Goal: Task Accomplishment & Management: Use online tool/utility

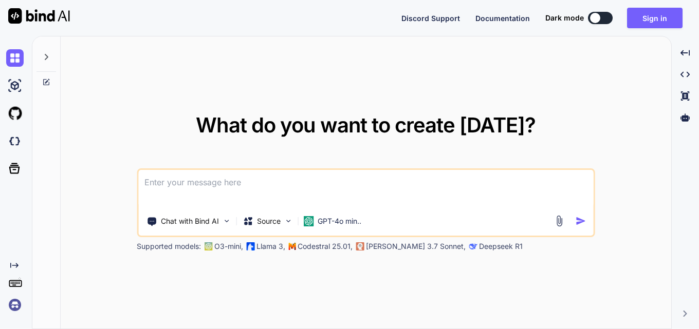
click at [236, 181] on textarea at bounding box center [365, 189] width 455 height 38
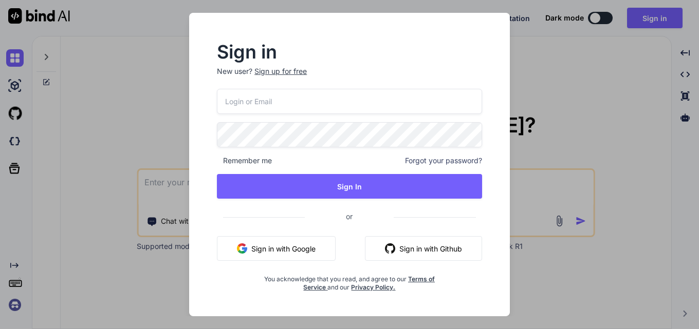
click at [152, 46] on div "Sign in New user? Sign up for free Remember me Forgot your password? Sign In or…" at bounding box center [349, 164] width 699 height 329
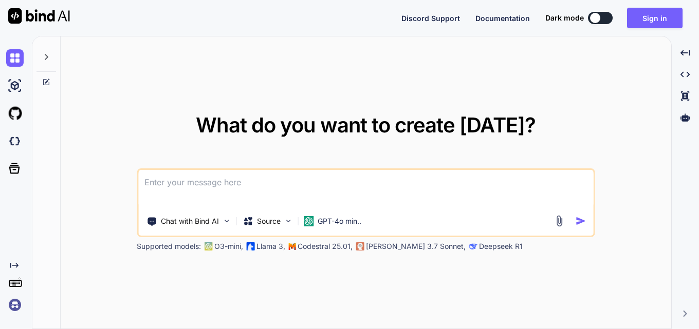
click at [190, 192] on textarea at bounding box center [365, 189] width 455 height 38
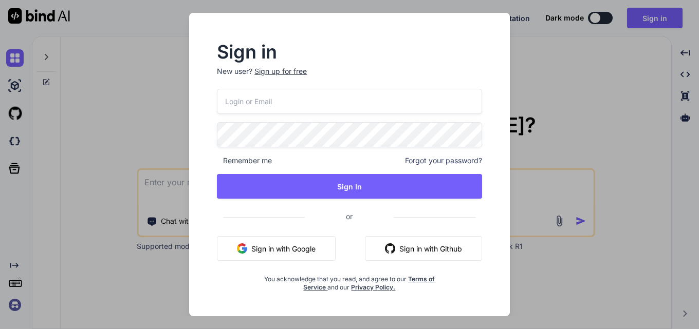
click at [283, 74] on div "Sign up for free" at bounding box center [280, 71] width 52 height 10
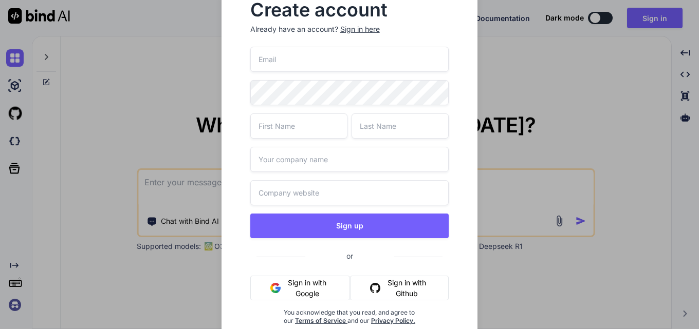
click at [285, 63] on input "email" at bounding box center [349, 59] width 199 height 25
paste input "diquxajo@forexzig.com"
type input "diquxajo@forexzig.com"
click at [289, 120] on input "text" at bounding box center [298, 126] width 97 height 25
type input "a"
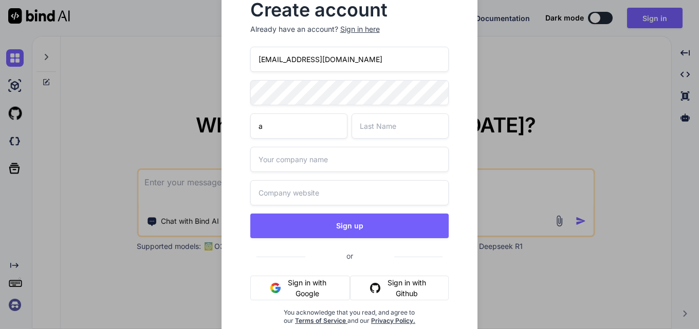
click at [393, 125] on input "text" at bounding box center [399, 126] width 97 height 25
type input "a"
click at [319, 164] on input "text" at bounding box center [349, 159] width 199 height 25
type input "a"
click at [307, 189] on input "text" at bounding box center [349, 192] width 199 height 25
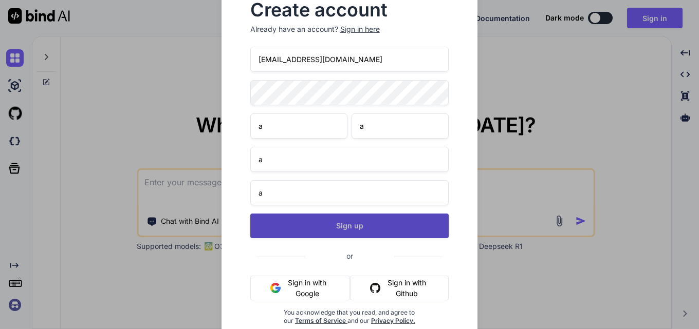
type input "a"
click at [340, 224] on button "Sign up" at bounding box center [349, 226] width 199 height 25
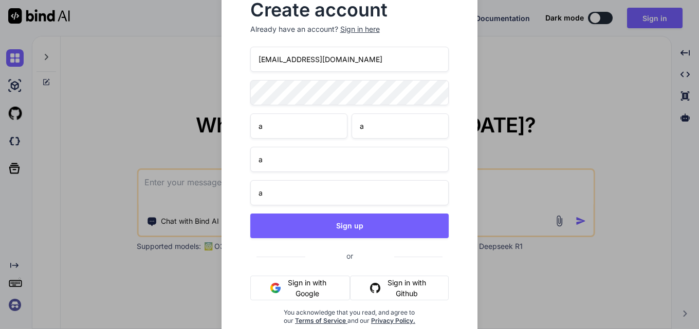
click at [274, 125] on input "a" at bounding box center [298, 126] width 97 height 25
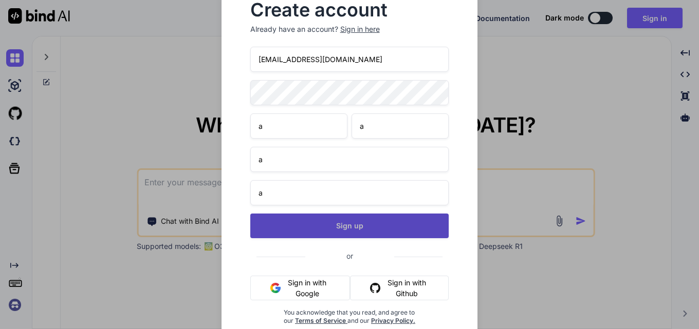
click at [353, 225] on button "Sign up" at bounding box center [349, 226] width 199 height 25
type textarea "x"
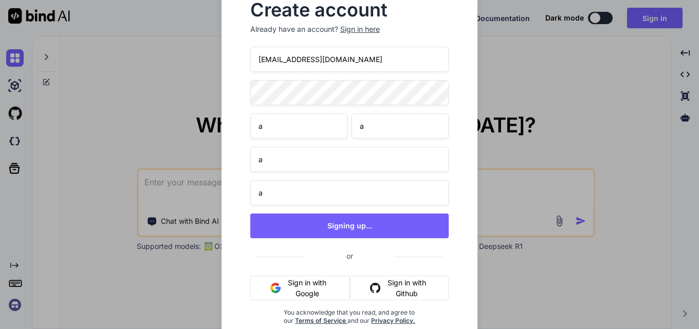
click at [379, 211] on div "diquxajo@forexzig.com a a a a Signing up... or Sign in with Google Sign in with…" at bounding box center [349, 198] width 199 height 303
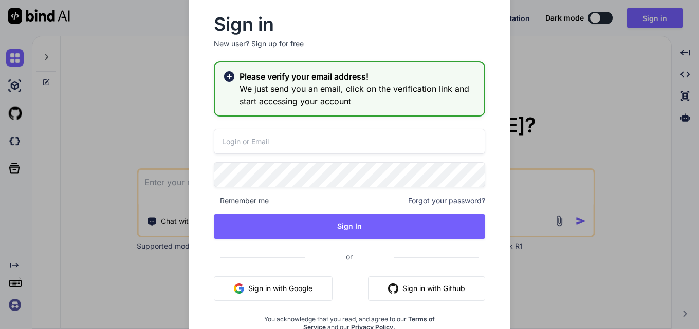
click at [288, 144] on input "email" at bounding box center [349, 141] width 271 height 25
paste input "diquxajo@forexzig.com"
type input "diquxajo@forexzig.com"
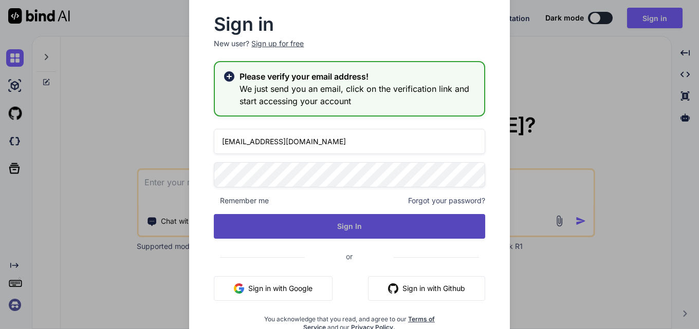
click at [387, 229] on button "Sign In" at bounding box center [349, 226] width 271 height 25
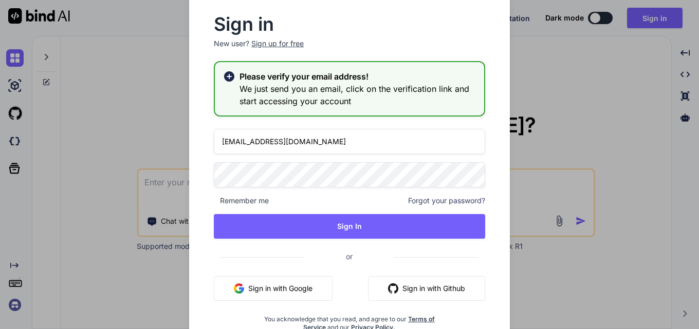
type textarea "x"
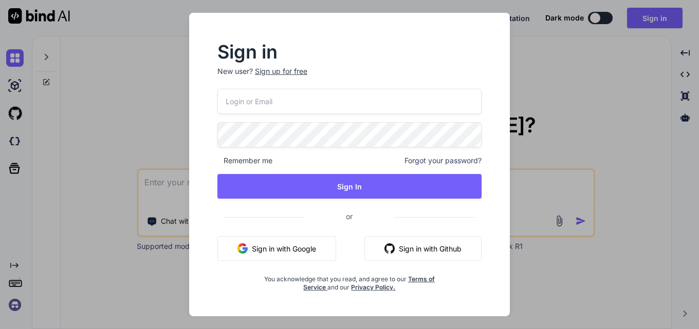
type textarea "x"
click at [271, 97] on input "email" at bounding box center [349, 101] width 265 height 25
paste input "diquxajo@forexzig.com"
type input "diquxajo@forexzig.com"
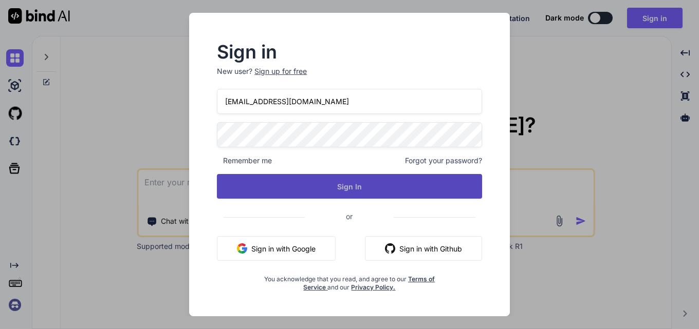
click at [343, 189] on button "Sign In" at bounding box center [349, 186] width 265 height 25
type textarea "x"
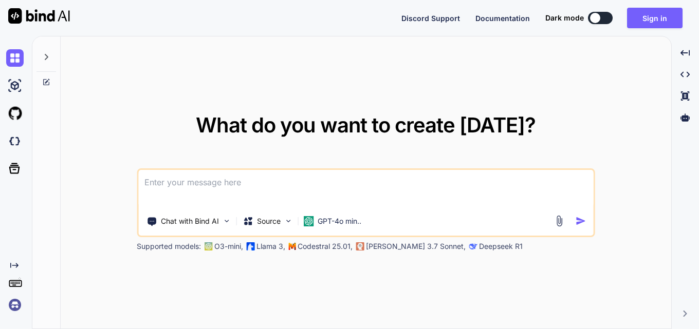
click at [276, 202] on textarea at bounding box center [365, 189] width 455 height 38
click at [268, 191] on textarea at bounding box center [365, 189] width 455 height 38
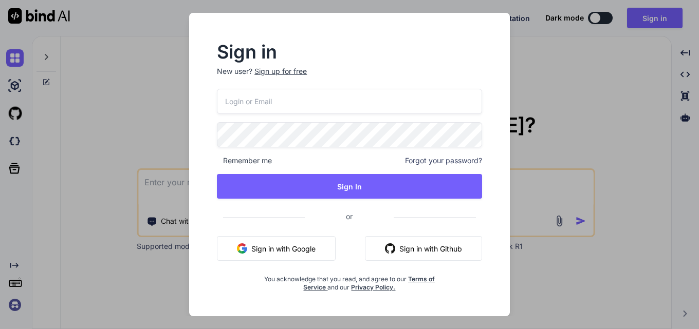
click at [266, 103] on input "email" at bounding box center [349, 101] width 265 height 25
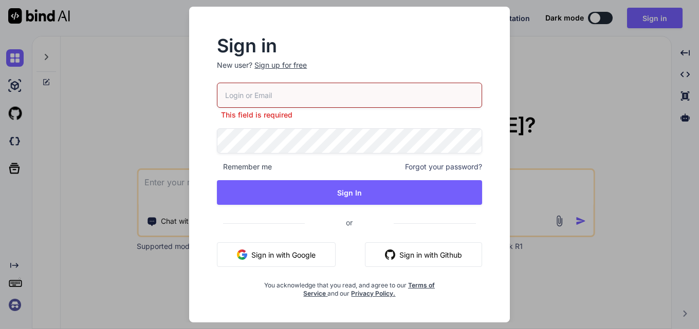
click at [265, 73] on p "New user? Sign up for free" at bounding box center [349, 71] width 265 height 23
click at [271, 66] on div "Sign up for free" at bounding box center [280, 65] width 52 height 10
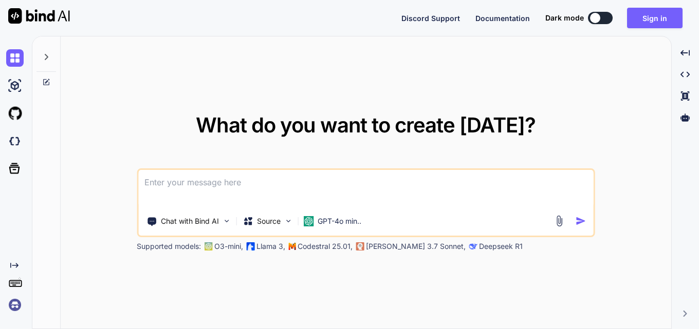
click at [231, 194] on textarea at bounding box center [365, 189] width 455 height 38
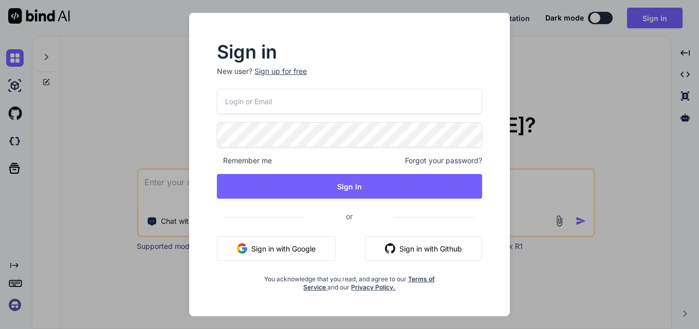
click at [265, 71] on div "Sign up for free" at bounding box center [280, 71] width 52 height 10
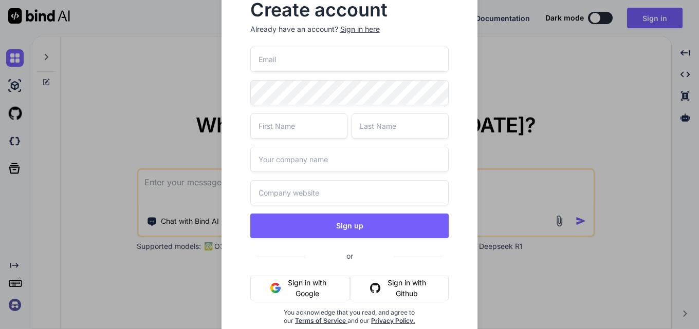
click at [267, 61] on input "email" at bounding box center [349, 59] width 199 height 25
paste input "[EMAIL_ADDRESS][DOMAIN_NAME]"
type input "[EMAIL_ADDRESS][DOMAIN_NAME]"
click at [301, 137] on input "text" at bounding box center [298, 126] width 97 height 25
type input "A"
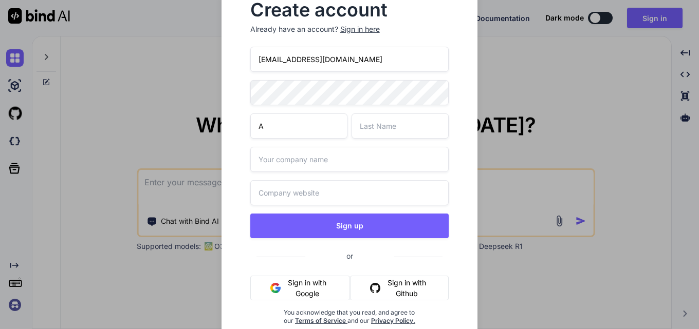
click at [374, 127] on input "text" at bounding box center [399, 126] width 97 height 25
type input "A"
click at [304, 162] on input "text" at bounding box center [349, 159] width 199 height 25
type input "A"
click at [269, 195] on input "text" at bounding box center [349, 192] width 199 height 25
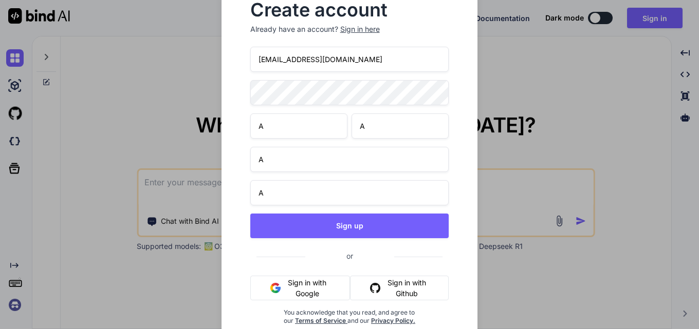
type input "A"
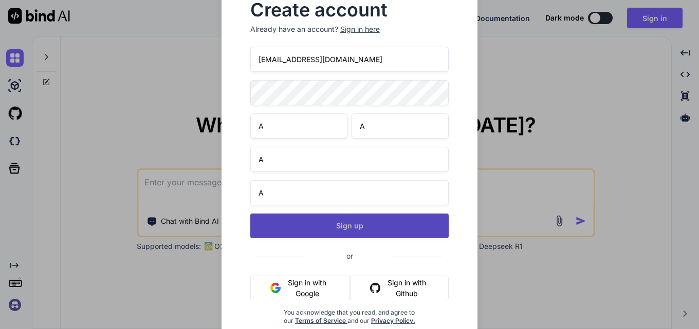
click at [341, 217] on button "Sign up" at bounding box center [349, 226] width 199 height 25
type textarea "x"
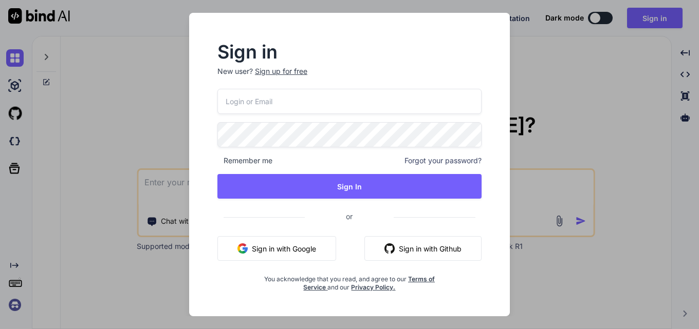
type textarea "x"
click at [292, 105] on input "email" at bounding box center [349, 101] width 265 height 25
paste input "[EMAIL_ADDRESS][DOMAIN_NAME]"
type input "[EMAIL_ADDRESS][DOMAIN_NAME]"
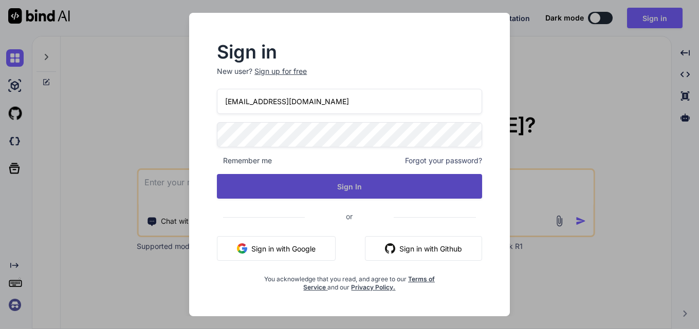
click at [365, 185] on button "Sign In" at bounding box center [349, 186] width 265 height 25
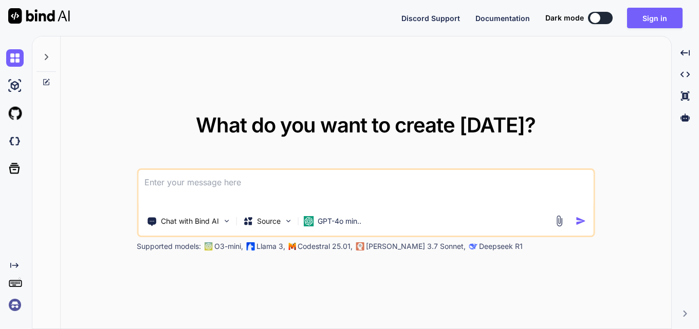
type textarea "x"
click at [270, 181] on textarea at bounding box center [365, 189] width 455 height 38
click at [263, 189] on textarea at bounding box center [365, 189] width 455 height 38
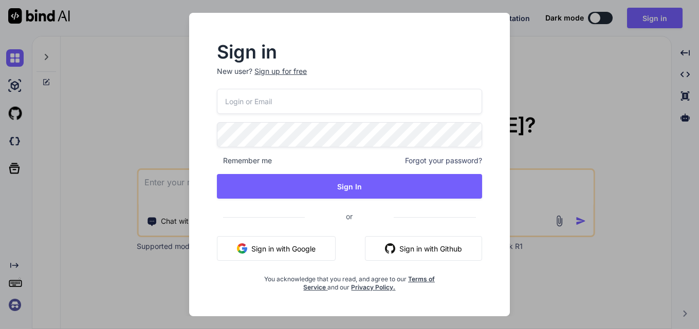
click at [274, 105] on input "email" at bounding box center [349, 101] width 265 height 25
paste input "zildnp0szs@mkzaso.com"
type input "zildnp0szs@mkzaso.com"
type textarea "x"
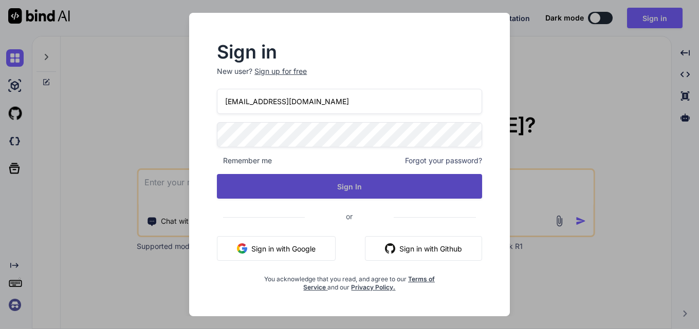
click at [330, 185] on button "Sign In" at bounding box center [349, 186] width 265 height 25
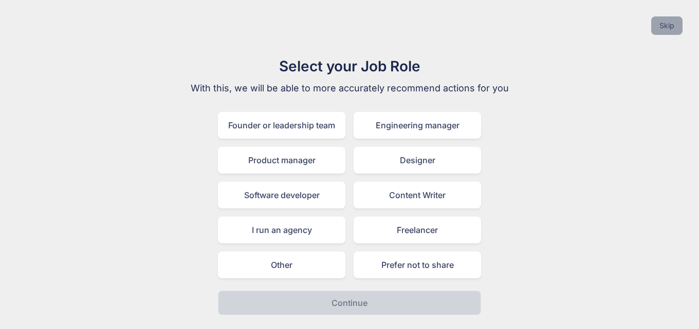
click at [660, 29] on button "Skip" at bounding box center [666, 25] width 31 height 18
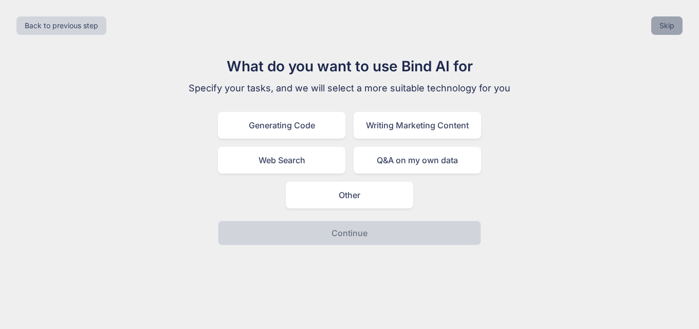
click at [662, 28] on button "Skip" at bounding box center [666, 25] width 31 height 18
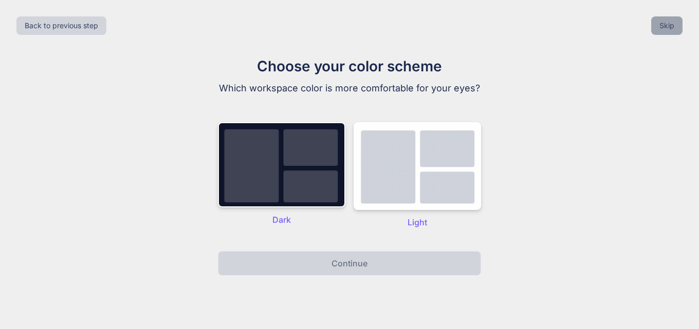
click at [667, 30] on button "Skip" at bounding box center [666, 25] width 31 height 18
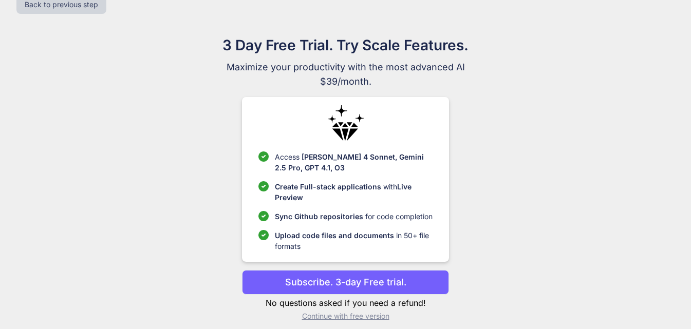
scroll to position [30, 0]
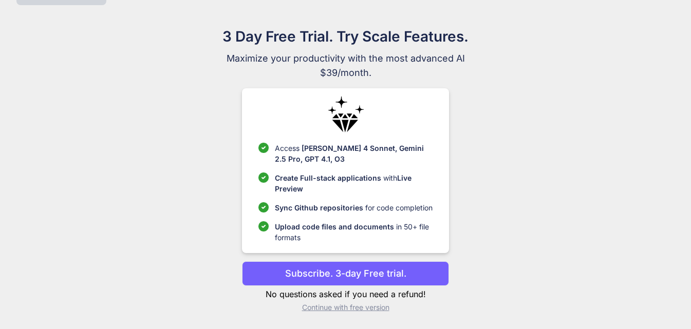
click at [330, 310] on p "Continue with free version" at bounding box center [345, 308] width 207 height 10
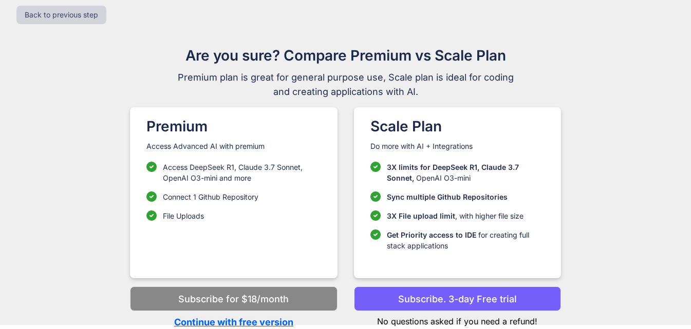
scroll to position [11, 0]
click at [246, 323] on p "Continue with free version" at bounding box center [233, 322] width 207 height 14
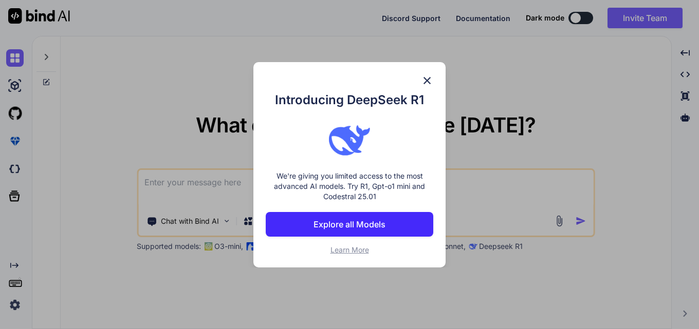
click at [424, 77] on img at bounding box center [427, 80] width 12 height 12
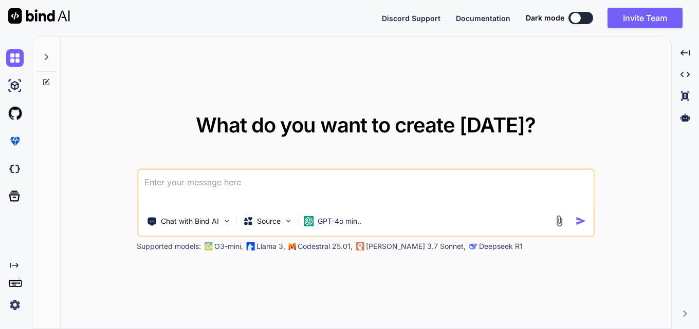
click at [217, 184] on textarea at bounding box center [365, 189] width 455 height 38
paste textarea "C:\Users\akashg4>sudo ssh akash@102.37.145.107 'sudo' is not recognized as an i…"
type textarea "C:\Users\akashg4>sudo ssh akash@102.37.145.107 'sudo' is not recognized as an i…"
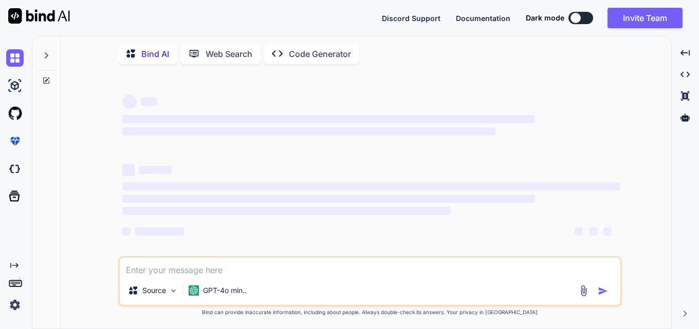
click at [364, 281] on div "Source GPT-4o min.." at bounding box center [370, 293] width 500 height 25
click at [251, 285] on div "GPT-4o min.." at bounding box center [217, 291] width 66 height 21
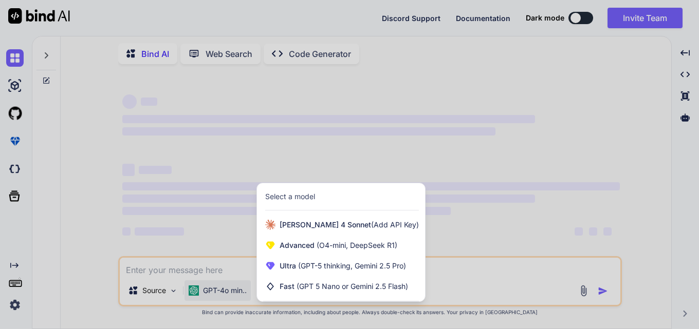
click at [250, 271] on div at bounding box center [349, 164] width 699 height 329
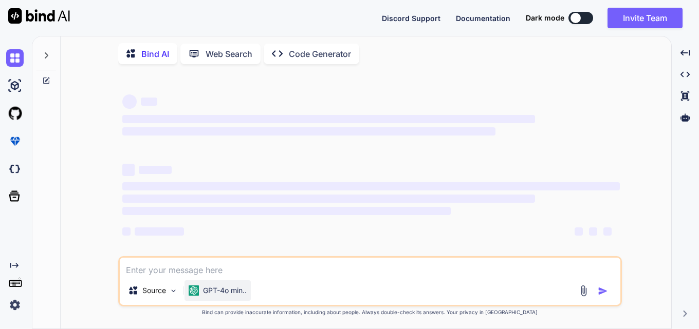
click at [250, 271] on textarea at bounding box center [370, 267] width 500 height 18
type textarea "g"
paste textarea "C:\Users\akashg4>sudo ssh akash@102.37.145.107 'sudo' is not recognized as an i…"
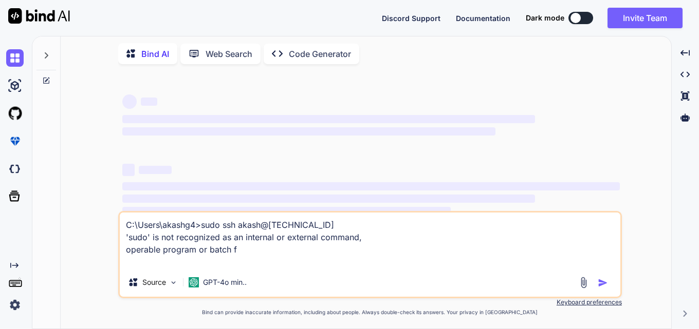
type textarea "C:\Users\akashg4>sudo ssh akash@102.37.145.107 'sudo' is not recognized as an i…"
click at [389, 244] on textarea "C:\Users\akashg4>sudo ssh akash@102.37.145.107 'sudo' is not recognized as an i…" at bounding box center [370, 240] width 500 height 55
click at [388, 244] on textarea "C:\Users\akashg4>sudo ssh akash@102.37.145.107 'sudo' is not recognized as an i…" at bounding box center [370, 240] width 500 height 55
click at [387, 244] on textarea "C:\Users\akashg4>sudo ssh akash@102.37.145.107 'sudo' is not recognized as an i…" at bounding box center [370, 240] width 500 height 55
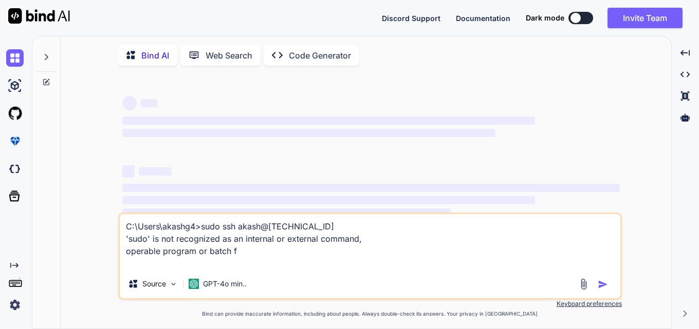
click at [267, 259] on textarea "C:\Users\akashg4>sudo ssh akash@102.37.145.107 'sudo' is not recognized as an i…" at bounding box center [370, 241] width 500 height 55
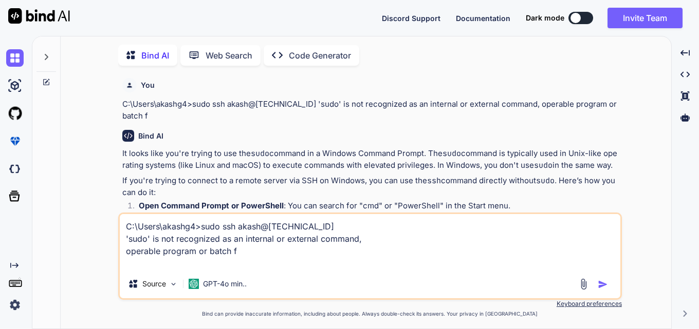
scroll to position [4, 0]
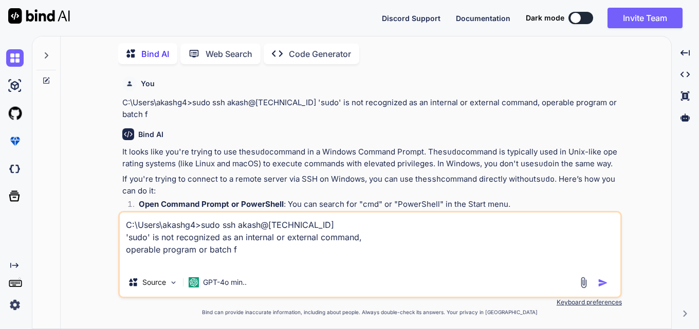
click at [599, 287] on img "button" at bounding box center [602, 283] width 10 height 10
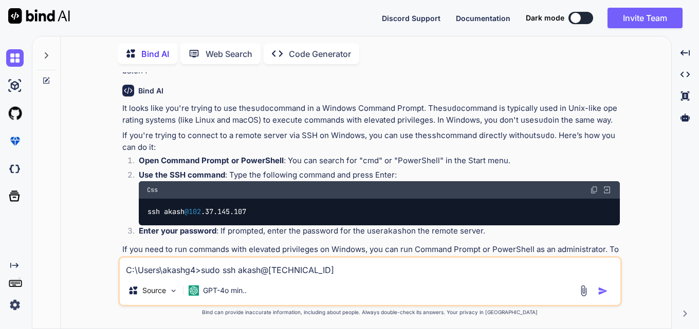
scroll to position [0, 0]
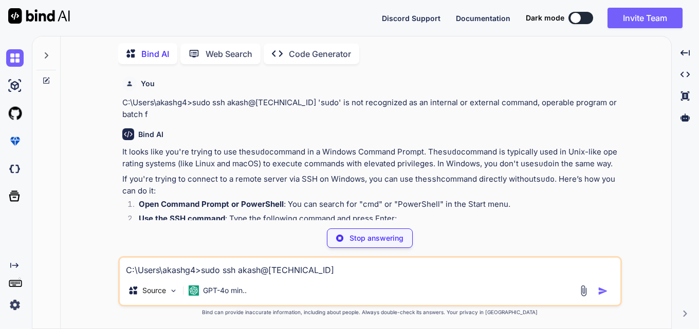
type textarea "x"
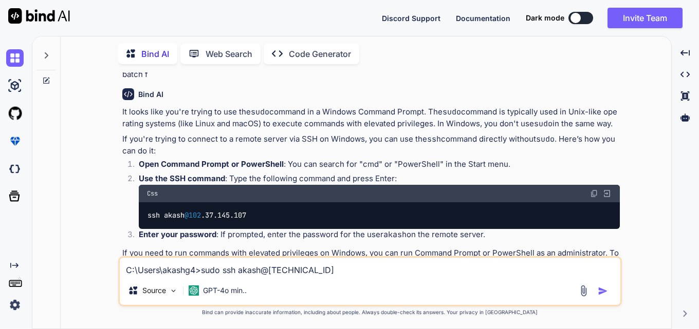
scroll to position [51, 0]
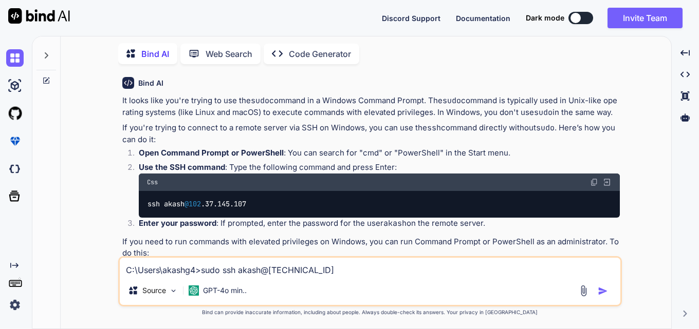
click at [595, 186] on img at bounding box center [594, 182] width 8 height 8
click at [373, 288] on div "Source GPT-4o min.." at bounding box center [370, 293] width 500 height 25
click at [365, 280] on div "C:\Users\akashg4>sudo ssh akash@102.37.145.107 'sudo' is not recognized as an i…" at bounding box center [369, 281] width 503 height 50
click at [350, 271] on textarea "C:\Users\akashg4>sudo ssh akash@102.37.145.107 'sudo' is not recognized as an i…" at bounding box center [370, 267] width 500 height 18
type textarea "Z"
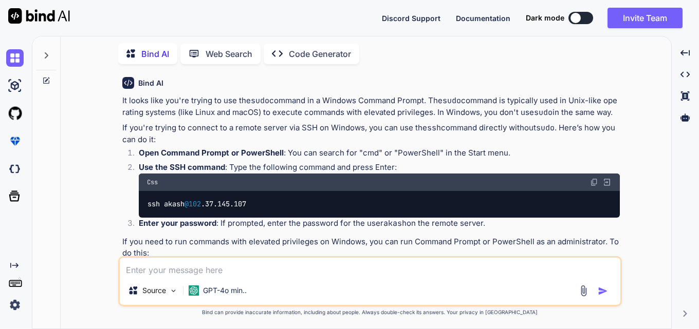
type textarea "a"
type textarea "A"
click at [214, 264] on textarea at bounding box center [370, 267] width 500 height 18
click at [218, 270] on textarea at bounding box center [370, 267] width 500 height 18
paste textarea "akash@akash-ubuntu-vm01:~$ apt update Reading package lists... Done E: Could no…"
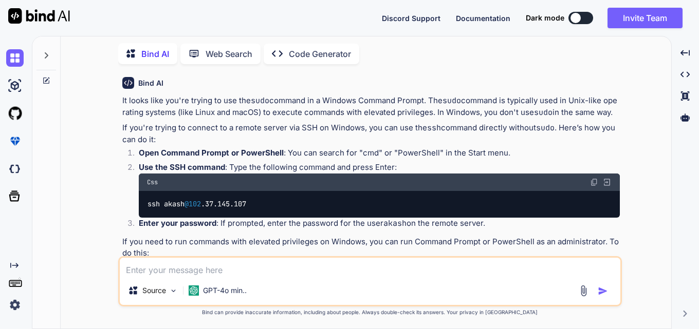
type textarea "akash@akash-ubuntu-vm01:~$ apt update Reading package lists... Done E: Could no…"
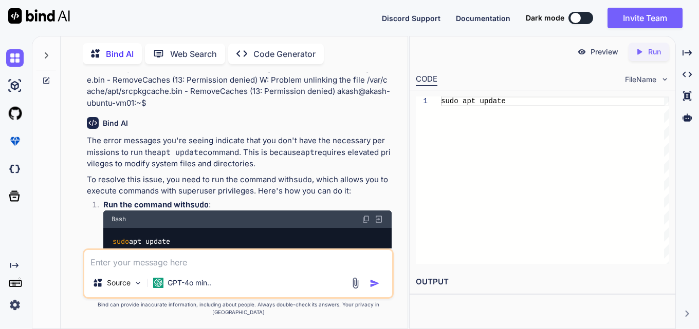
scroll to position [781, 0]
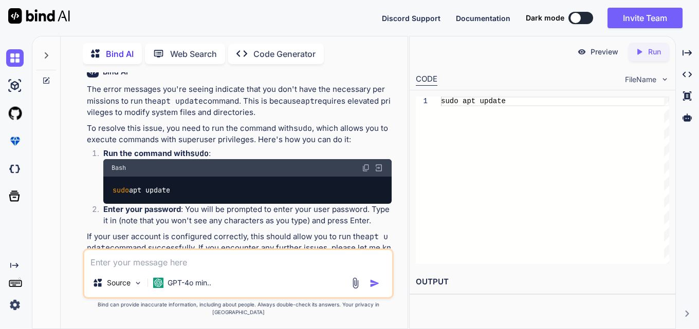
click at [365, 167] on img at bounding box center [366, 168] width 8 height 8
click at [217, 266] on textarea at bounding box center [237, 259] width 307 height 18
paste textarea "akash@akash-ubuntu-vm01:~$ sudo apt systemctl status apache2 E: Invalid operati…"
type textarea "akash@akash-ubuntu-vm01:~$ sudo apt systemctl status apache2 E: Invalid operati…"
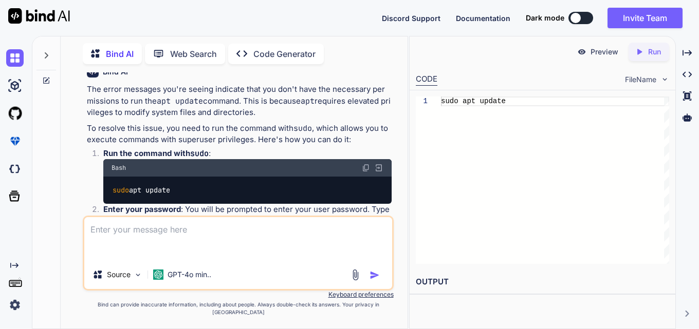
type textarea "\"
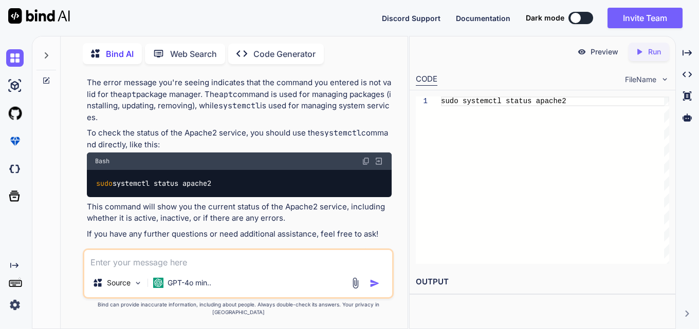
scroll to position [1008, 0]
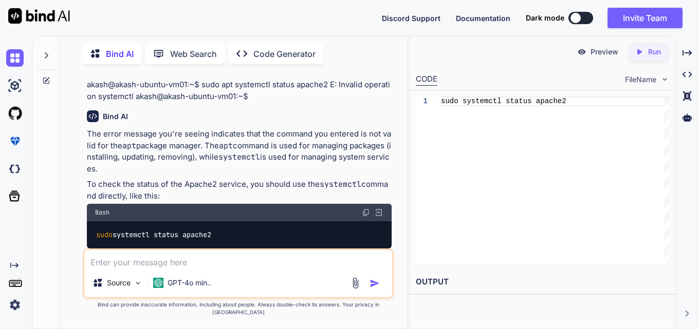
click at [431, 306] on div "Preview Created with Pixso. Run CODE FileName 1 sudo systemctl status apache2 O…" at bounding box center [542, 182] width 267 height 293
click at [251, 269] on textarea at bounding box center [237, 259] width 307 height 18
paste textarea "akash@akash-ubuntu-vm01:~$ cd/var/www/html -bash: cd/var/www/html: No such file…"
type textarea "akash@akash-ubuntu-vm01:~$ cd/var/www/html -bash: cd/var/www/html: No such file…"
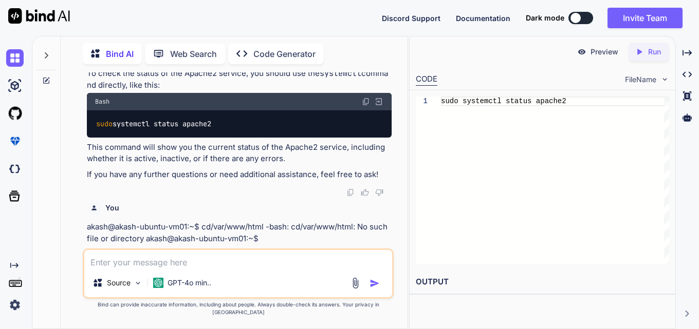
scroll to position [1180, 0]
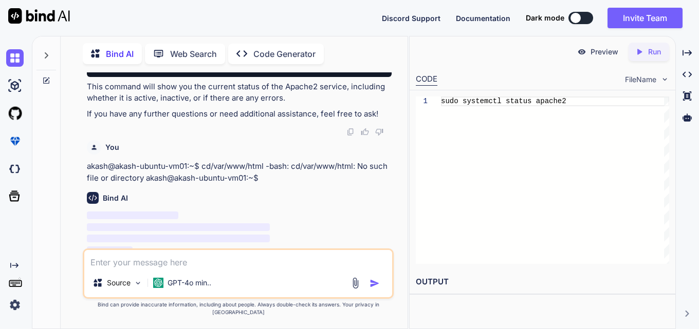
click at [220, 268] on textarea at bounding box center [237, 259] width 307 height 18
paste textarea "akash@akash-ubuntu-vm01:~$ cd/var/www/html -bash: cd/var/www/html: No such file…"
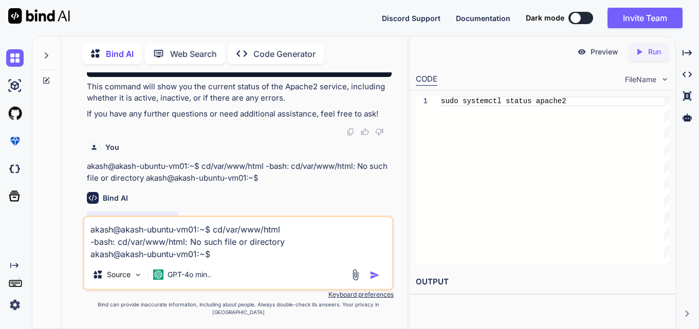
type textarea "akash@akash-ubuntu-vm01:~$ cd/var/www/html -bash: cd/var/www/html: No such file…"
click at [377, 281] on img "button" at bounding box center [374, 275] width 10 height 10
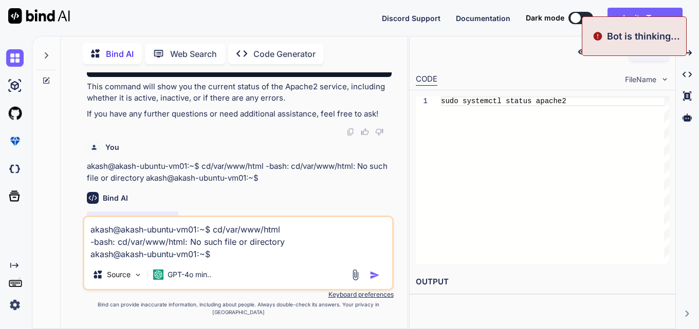
click at [373, 281] on img "button" at bounding box center [374, 275] width 10 height 10
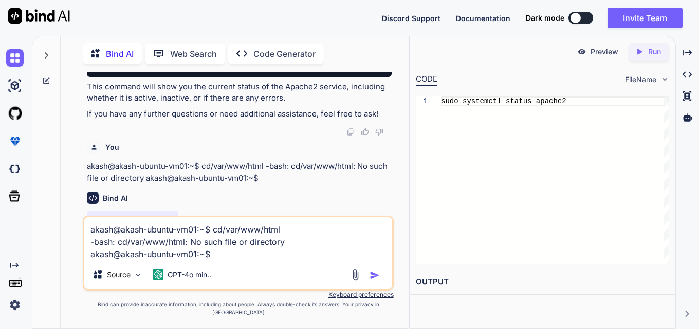
click at [263, 260] on textarea "akash@akash-ubuntu-vm01:~$ cd/var/www/html -bash: cd/var/www/html: No such file…" at bounding box center [237, 238] width 307 height 43
click at [369, 278] on img "button" at bounding box center [374, 275] width 10 height 10
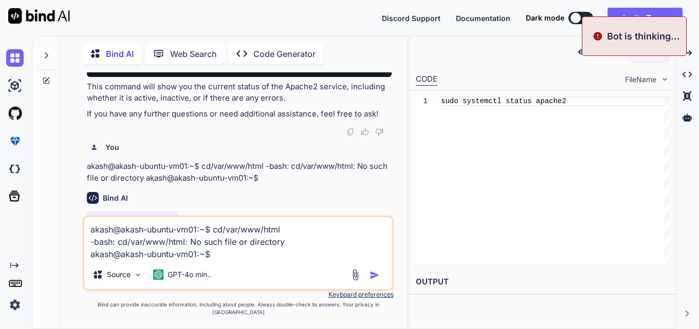
click at [371, 279] on img "button" at bounding box center [374, 275] width 10 height 10
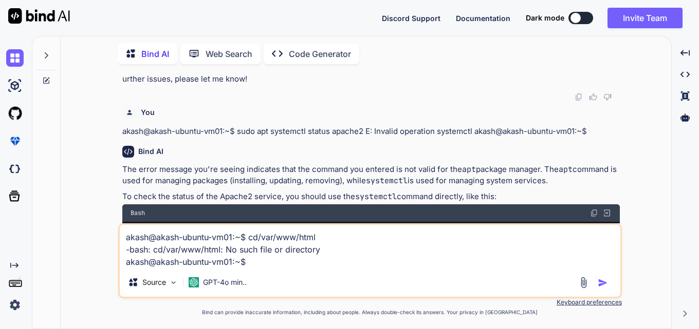
scroll to position [875, 0]
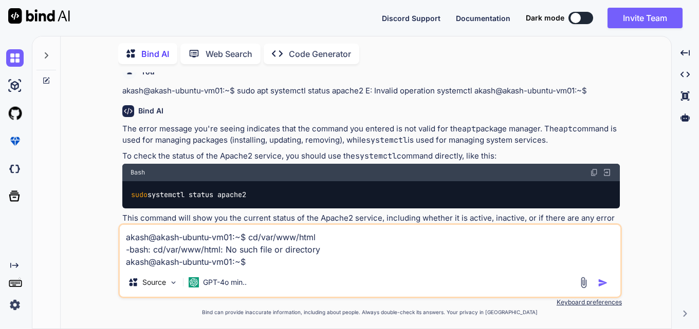
click at [600, 281] on img "button" at bounding box center [602, 283] width 10 height 10
type textarea "x"
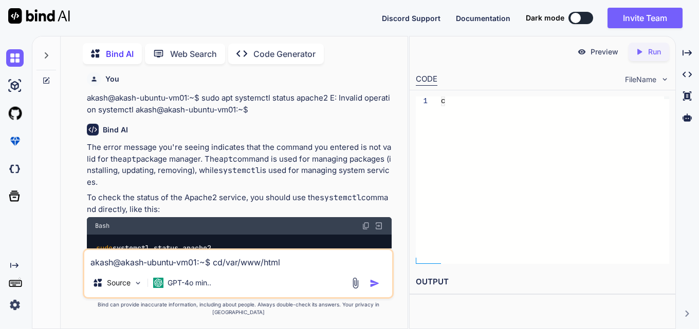
scroll to position [1157, 0]
